Goal: Information Seeking & Learning: Learn about a topic

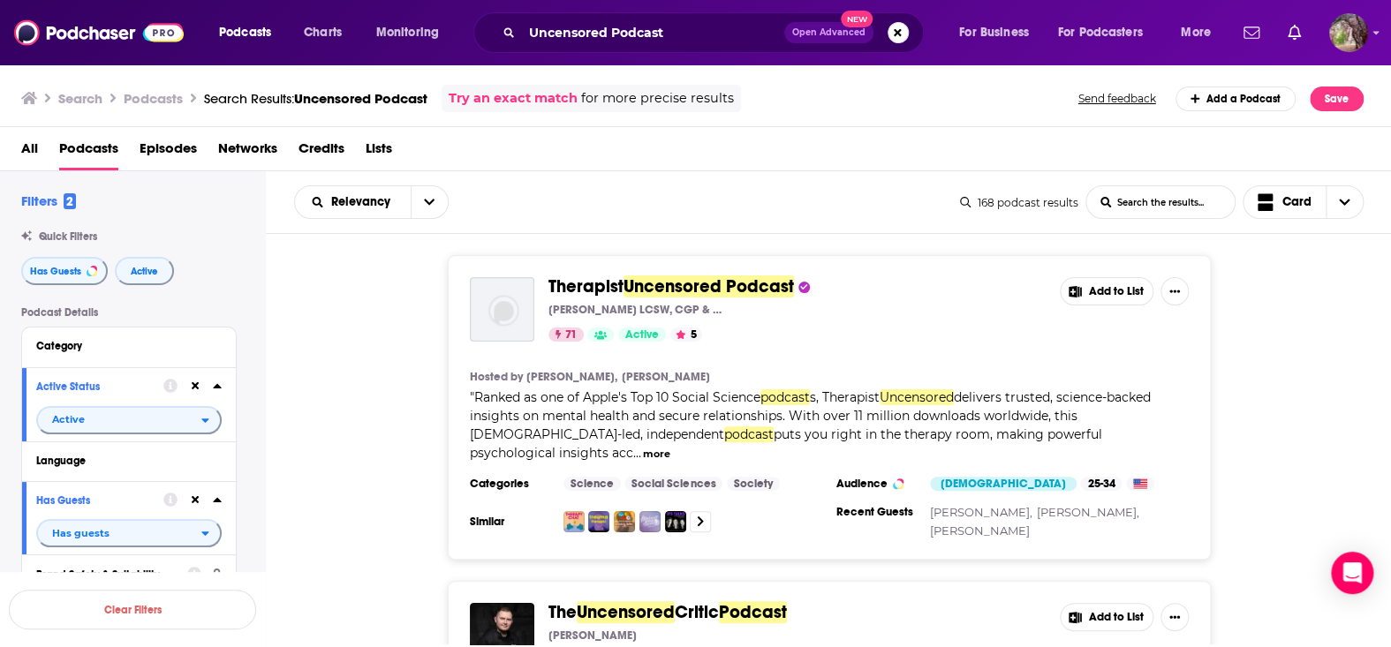
scroll to position [1148, 0]
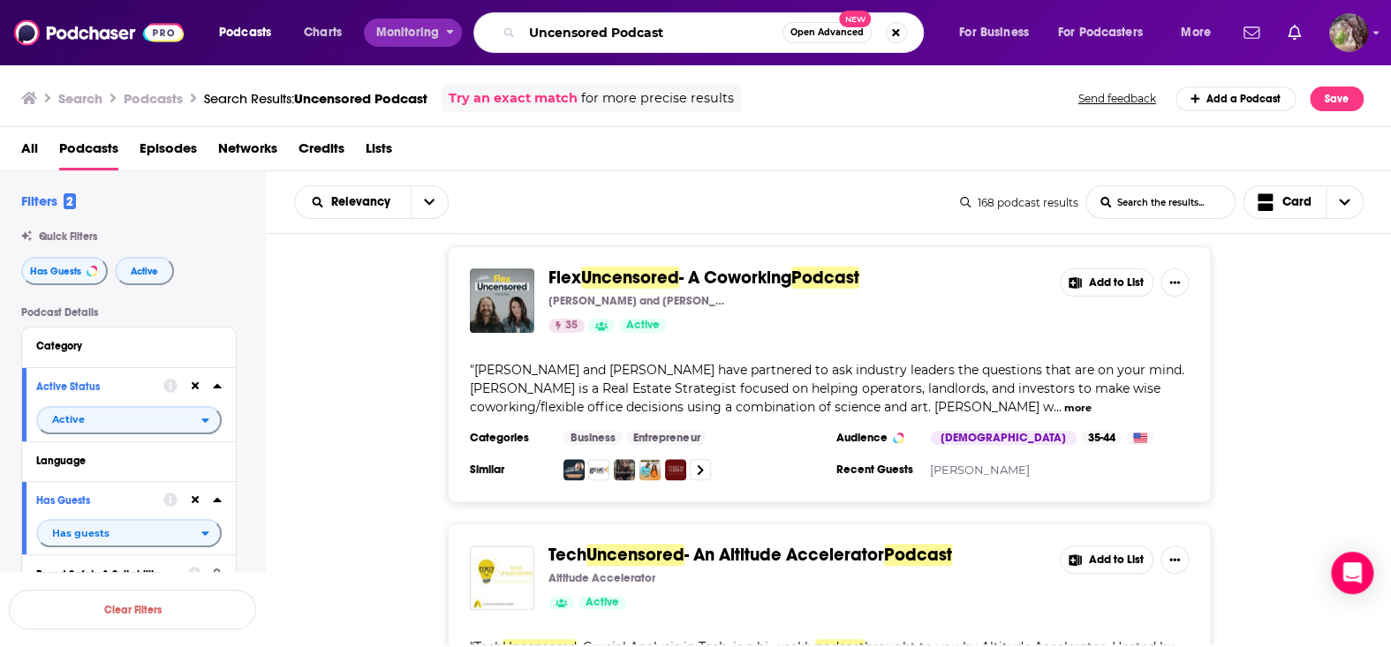
drag, startPoint x: 682, startPoint y: 34, endPoint x: 431, endPoint y: 31, distance: 250.9
click at [431, 31] on div "Podcasts Charts Monitoring Uncensored Podcast Open Advanced New For Business Fo…" at bounding box center [717, 32] width 1021 height 41
type input "grave talks"
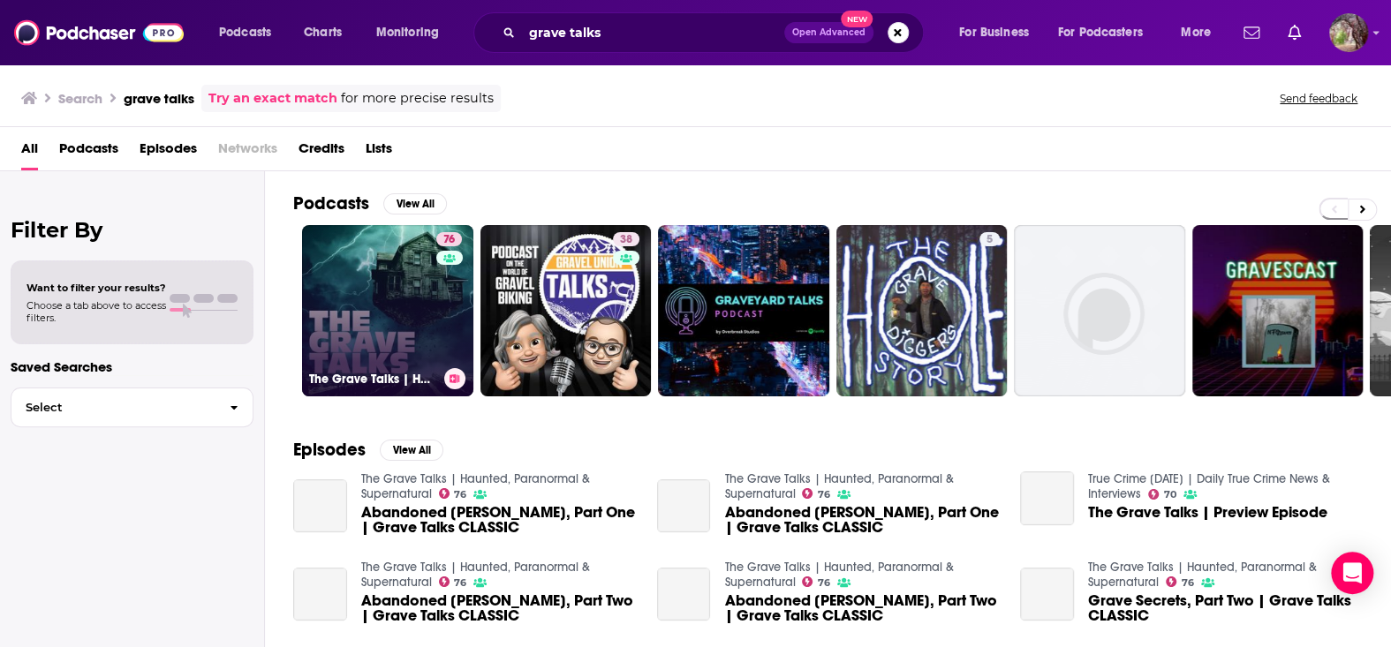
click at [429, 329] on link "76 The Grave Talks | Haunted, Paranormal & Supernatural" at bounding box center [387, 310] width 171 height 171
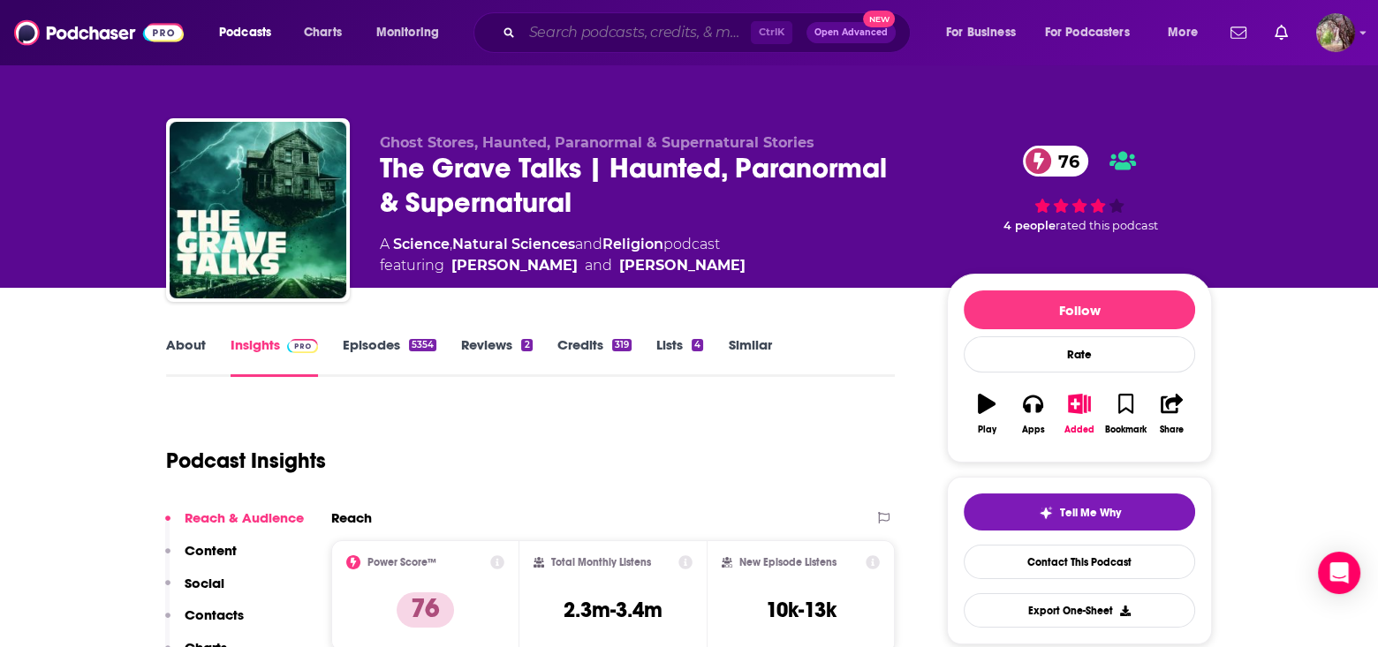
click at [571, 30] on input "Search podcasts, credits, & more..." at bounding box center [636, 33] width 229 height 28
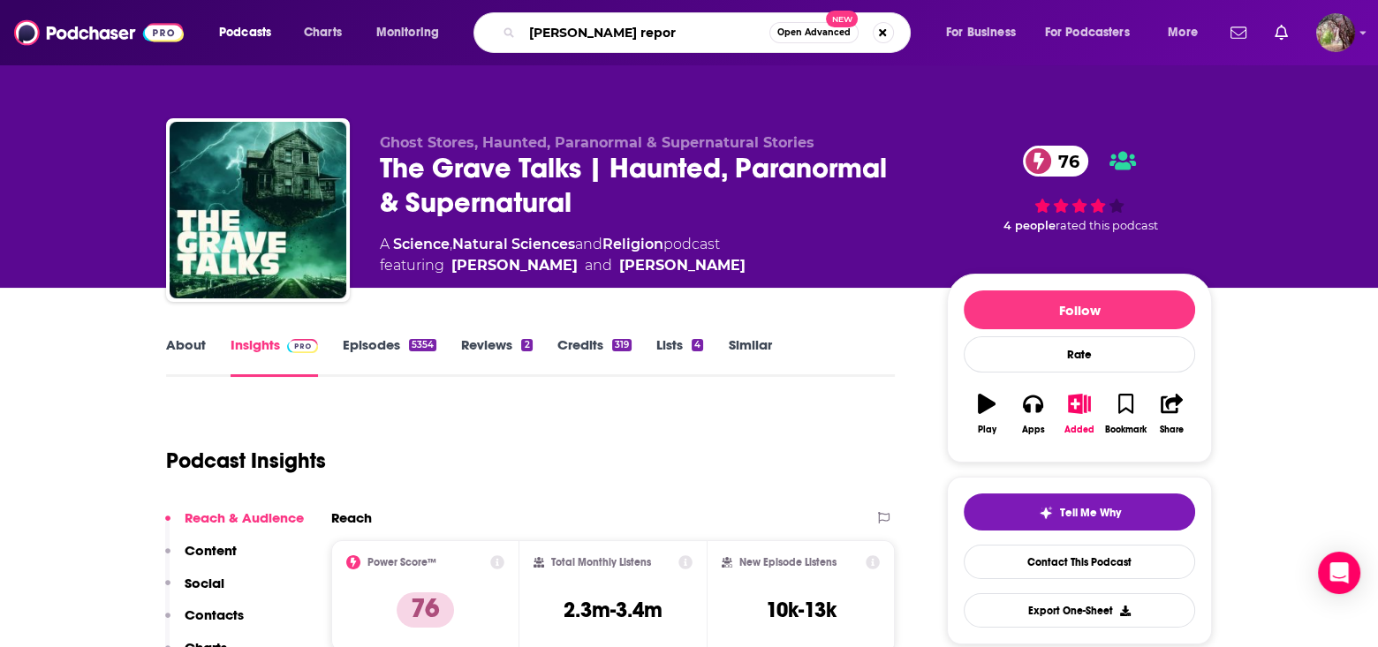
type input "[PERSON_NAME] report"
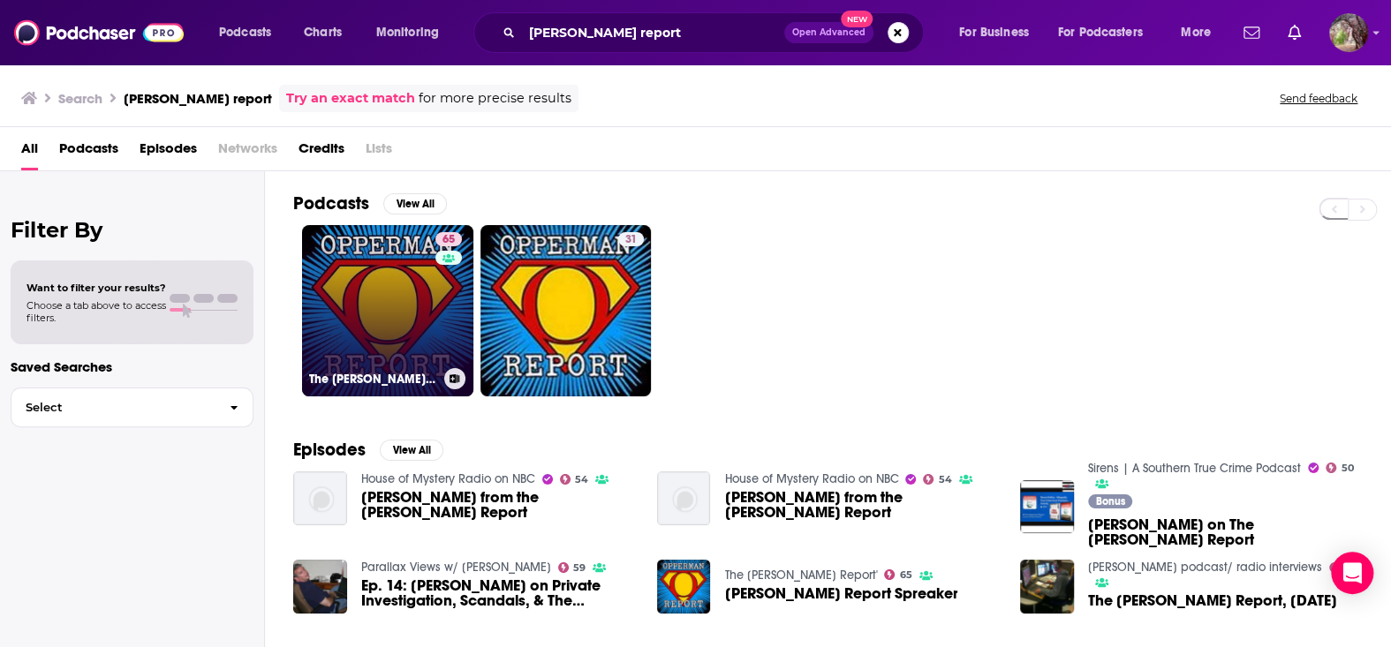
click at [430, 270] on link "65 The [PERSON_NAME] Report'" at bounding box center [387, 310] width 171 height 171
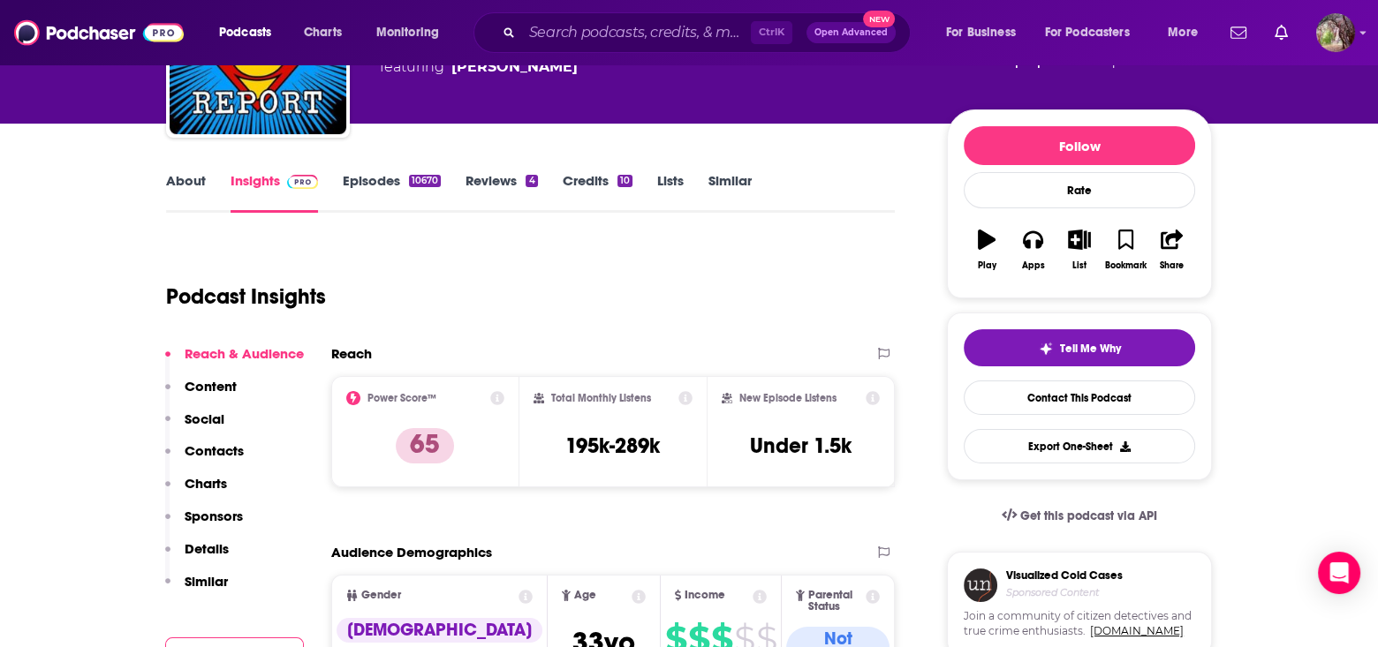
scroll to position [177, 0]
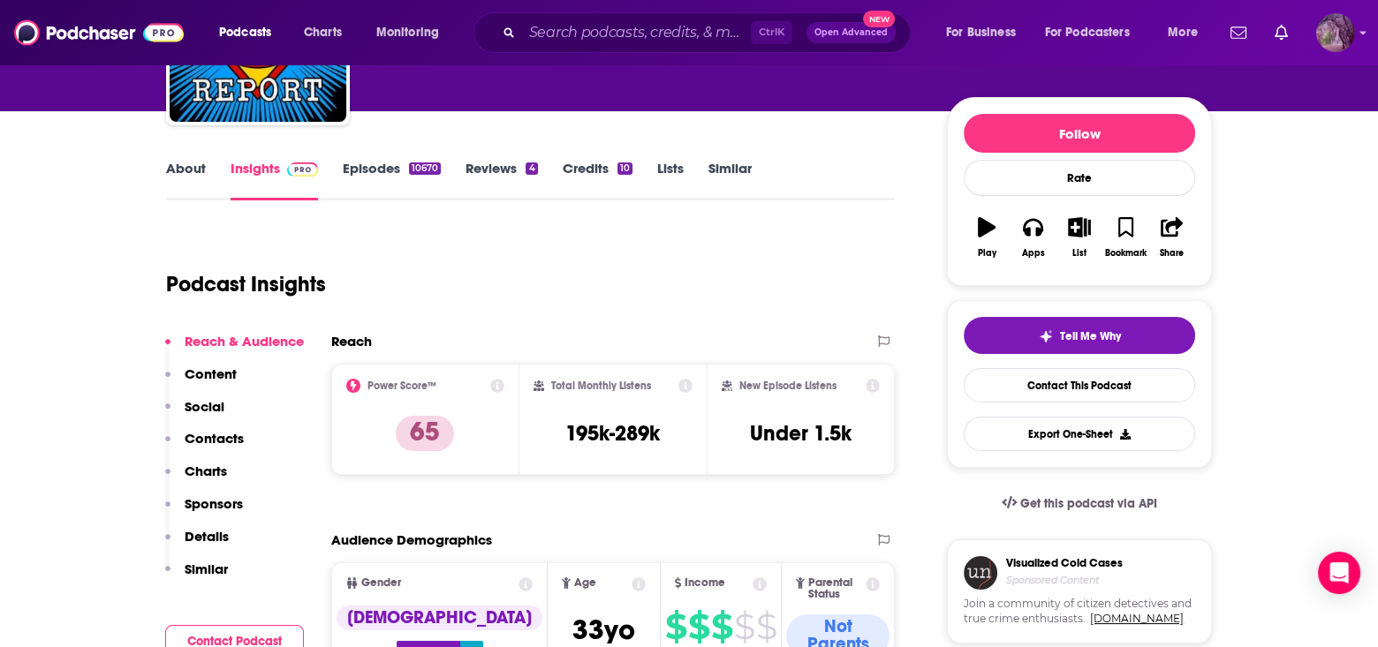
click at [1328, 31] on img "Logged in as MSanz" at bounding box center [1335, 32] width 39 height 39
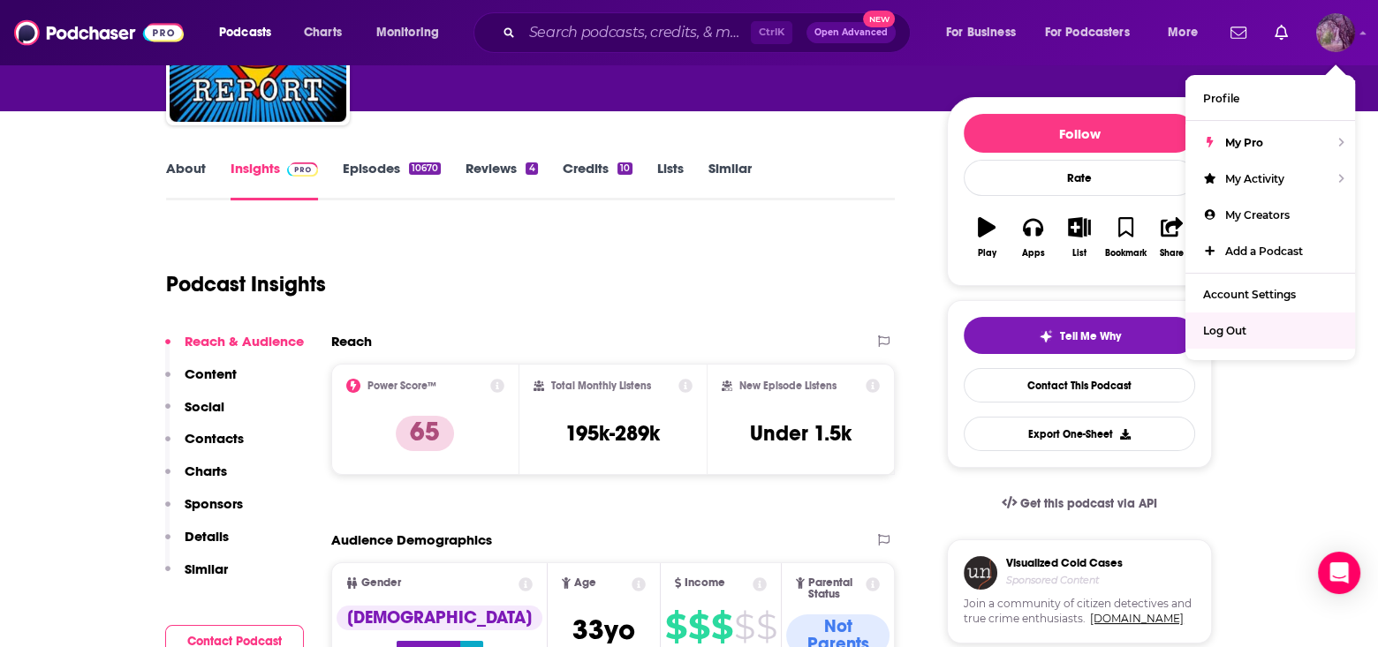
click at [1228, 330] on span "Log Out" at bounding box center [1224, 330] width 43 height 13
